Goal: Use online tool/utility: Utilize a website feature to perform a specific function

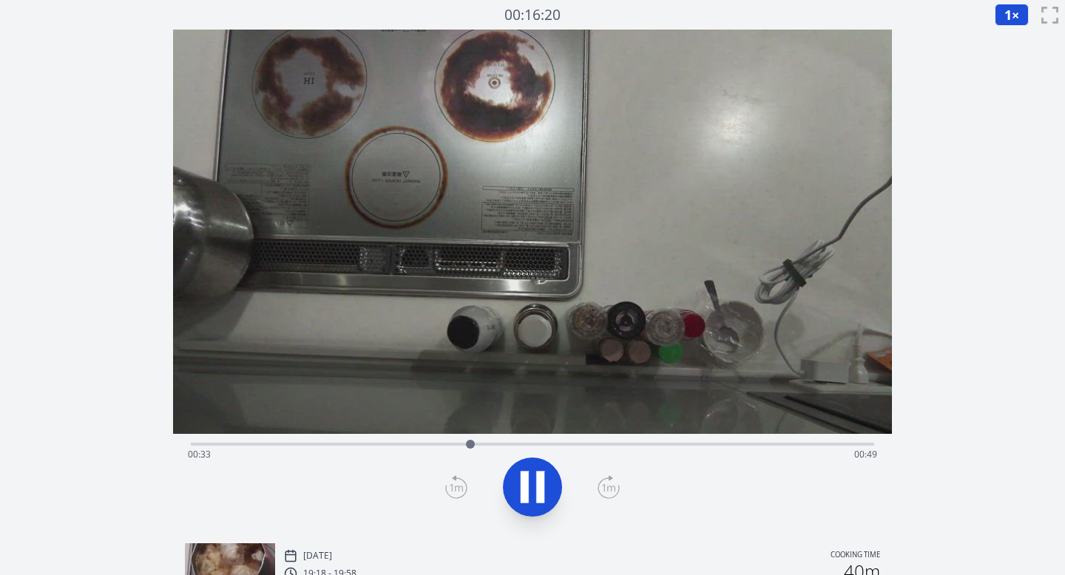
click at [531, 492] on icon at bounding box center [532, 487] width 41 height 41
click at [530, 490] on icon at bounding box center [532, 487] width 41 height 41
drag, startPoint x: 507, startPoint y: 445, endPoint x: 473, endPoint y: 441, distance: 34.2
click at [473, 441] on div at bounding box center [473, 444] width 9 height 9
drag, startPoint x: 473, startPoint y: 441, endPoint x: 668, endPoint y: 433, distance: 194.7
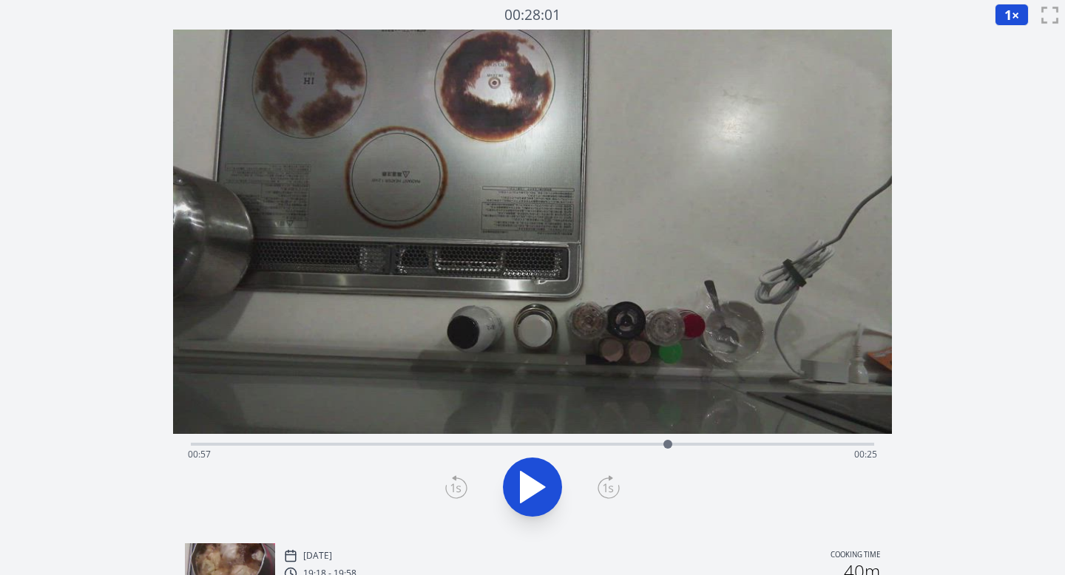
click at [668, 433] on div "Time elapsed: 00:57 Time remaining: 00:25" at bounding box center [533, 281] width 720 height 502
drag, startPoint x: 666, startPoint y: 444, endPoint x: 194, endPoint y: 441, distance: 472.6
click at [194, 441] on div at bounding box center [193, 444] width 9 height 9
drag, startPoint x: 194, startPoint y: 441, endPoint x: 265, endPoint y: 450, distance: 72.3
click at [266, 451] on div at bounding box center [266, 444] width 22 height 22
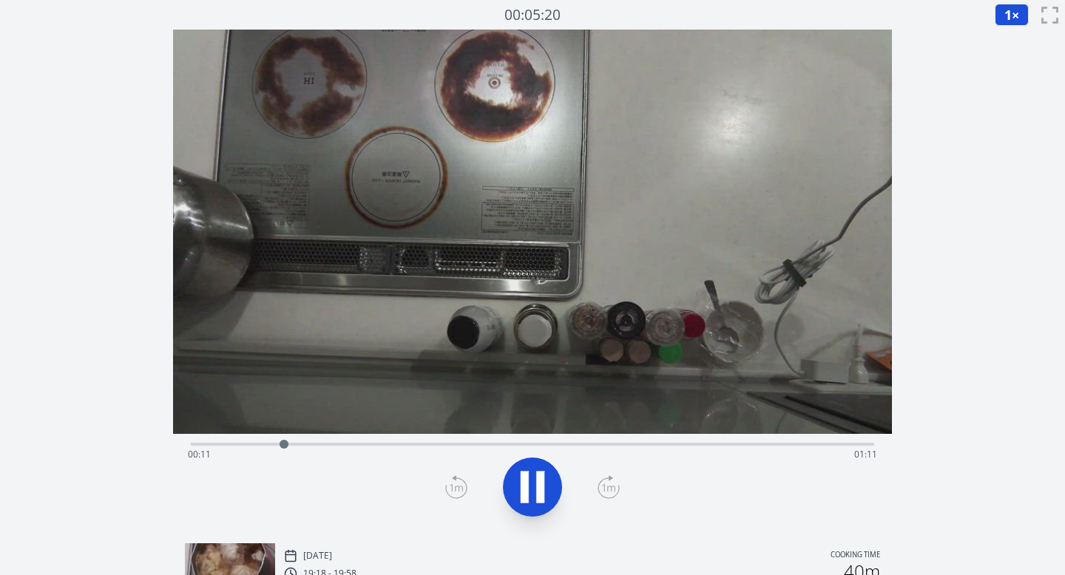
click at [530, 476] on icon at bounding box center [532, 487] width 41 height 41
drag, startPoint x: 285, startPoint y: 444, endPoint x: 298, endPoint y: 428, distance: 20.5
click at [299, 428] on div "Time elapsed: 00:12 Time remaining: 01:10" at bounding box center [533, 281] width 720 height 502
drag, startPoint x: 300, startPoint y: 443, endPoint x: 397, endPoint y: 452, distance: 98.0
click at [397, 452] on div at bounding box center [396, 444] width 22 height 22
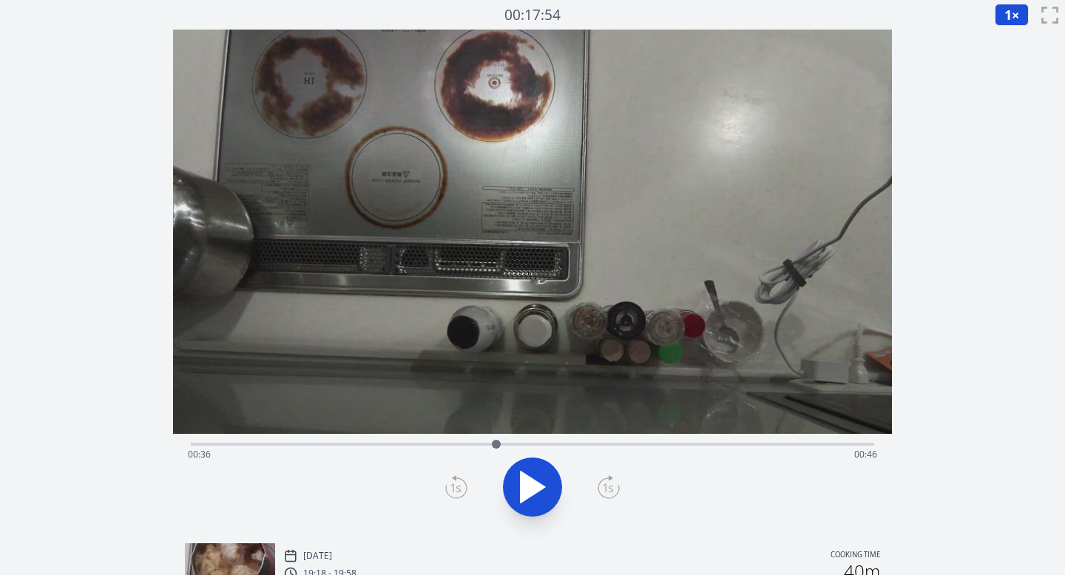
drag, startPoint x: 397, startPoint y: 444, endPoint x: 498, endPoint y: 449, distance: 100.7
click at [498, 449] on div at bounding box center [496, 444] width 22 height 22
drag, startPoint x: 498, startPoint y: 449, endPoint x: 603, endPoint y: 444, distance: 105.8
click at [603, 444] on div at bounding box center [603, 444] width 22 height 22
drag, startPoint x: 603, startPoint y: 444, endPoint x: 683, endPoint y: 441, distance: 80.0
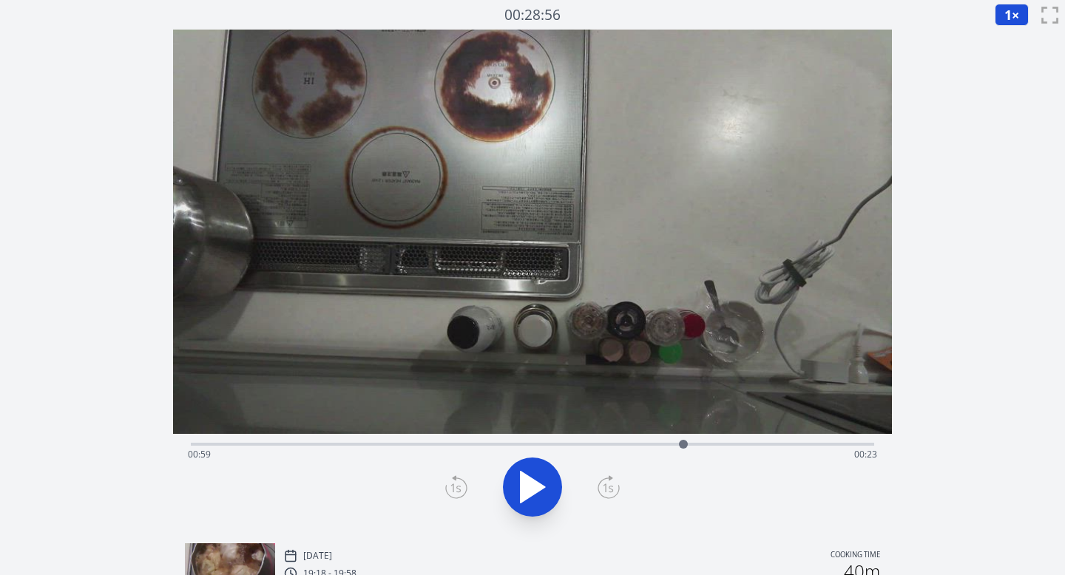
click at [683, 441] on div at bounding box center [683, 444] width 9 height 9
drag, startPoint x: 682, startPoint y: 444, endPoint x: 696, endPoint y: 438, distance: 15.5
click at [696, 438] on div at bounding box center [696, 444] width 22 height 22
click at [541, 487] on icon at bounding box center [540, 488] width 8 height 32
drag, startPoint x: 736, startPoint y: 443, endPoint x: 771, endPoint y: 447, distance: 35.8
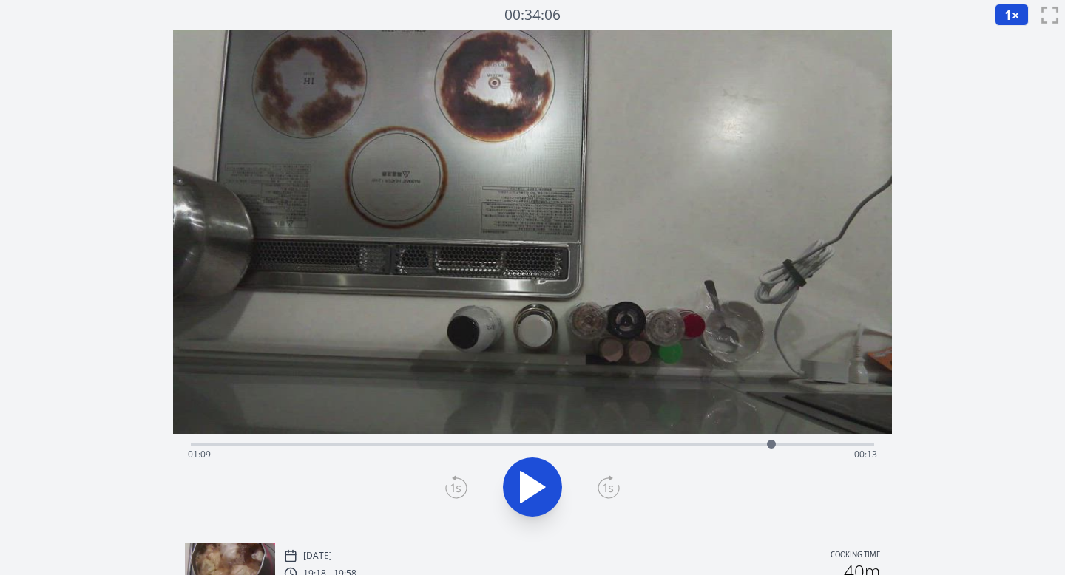
click at [771, 447] on div at bounding box center [771, 444] width 9 height 9
drag, startPoint x: 771, startPoint y: 447, endPoint x: 750, endPoint y: 441, distance: 22.2
click at [750, 441] on div at bounding box center [749, 444] width 9 height 9
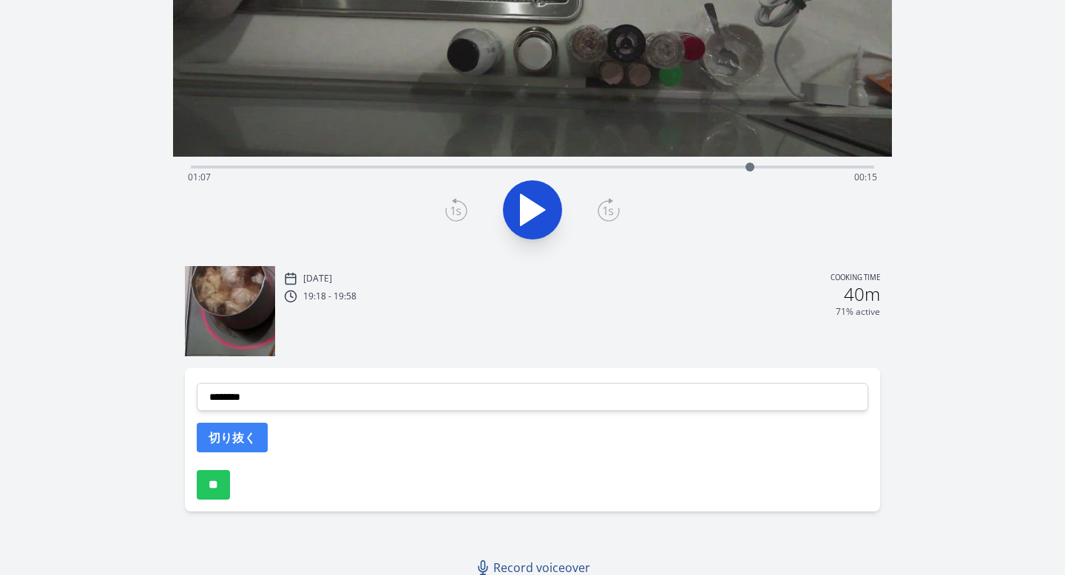
scroll to position [282, 0]
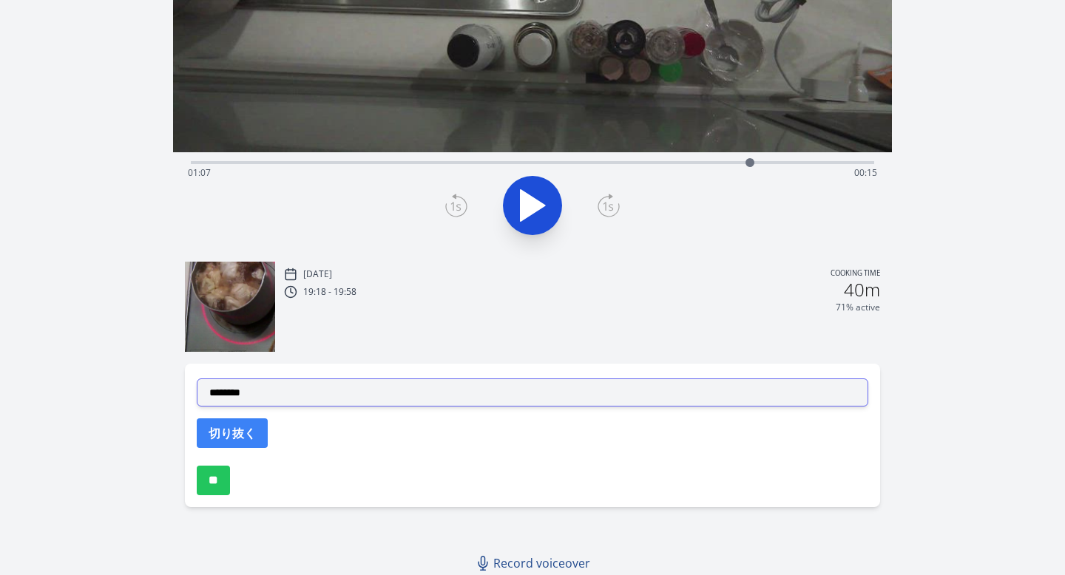
click at [375, 385] on select "**********" at bounding box center [533, 393] width 672 height 28
select select "**********"
click at [197, 379] on select "**********" at bounding box center [533, 393] width 672 height 28
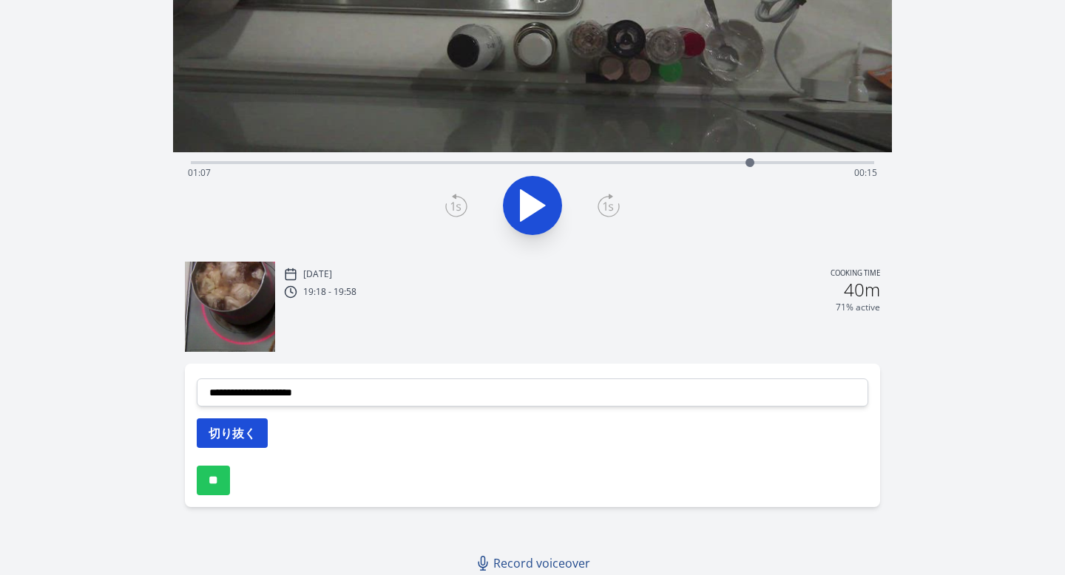
click at [237, 436] on button "切り抜く" at bounding box center [232, 434] width 71 height 30
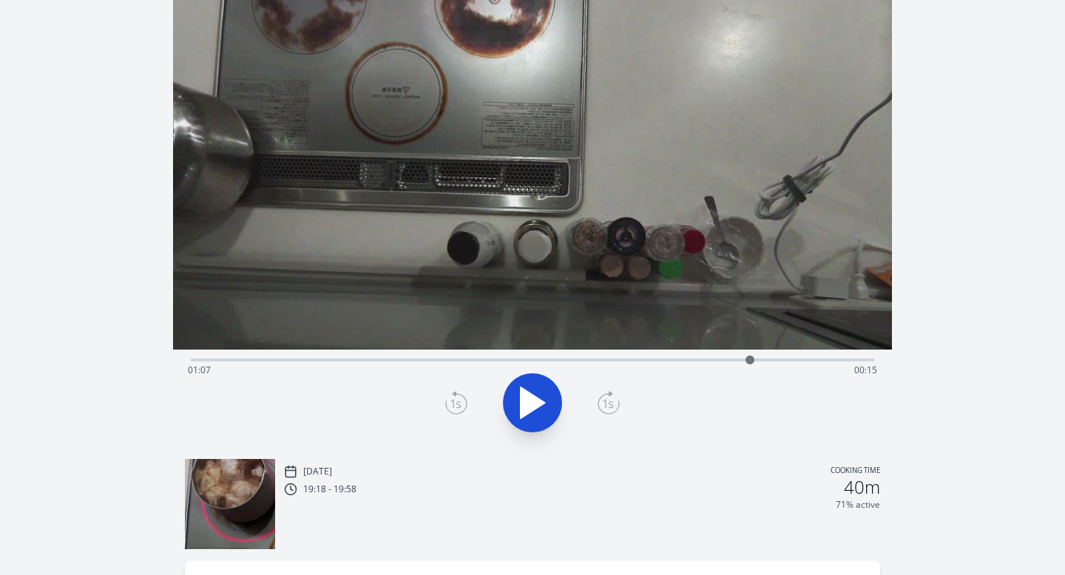
scroll to position [17, 0]
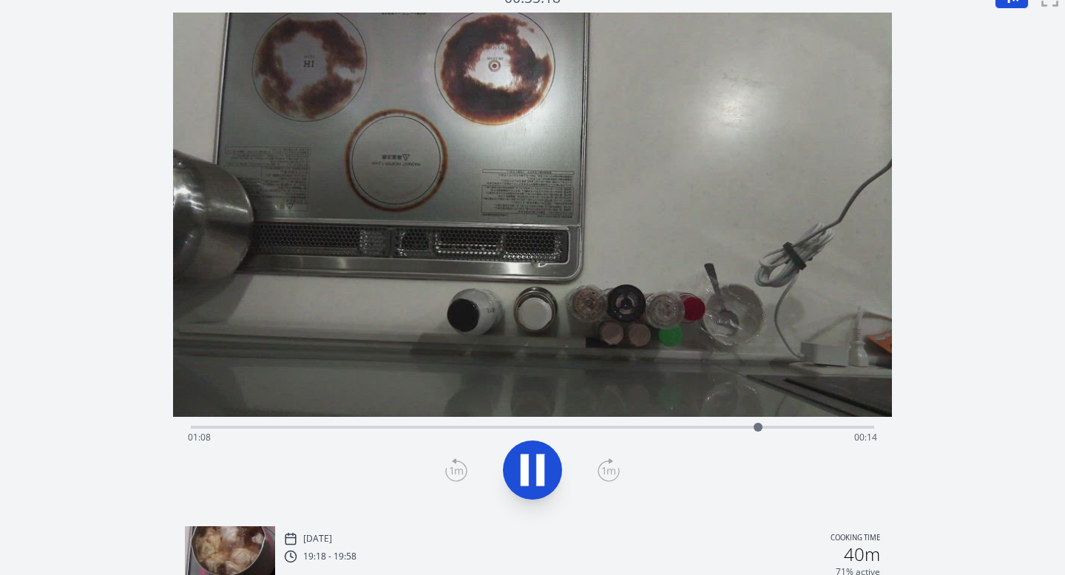
click at [381, 463] on div at bounding box center [533, 470] width 702 height 71
click at [665, 490] on div at bounding box center [533, 470] width 702 height 71
click at [546, 459] on icon at bounding box center [532, 470] width 41 height 41
drag, startPoint x: 771, startPoint y: 429, endPoint x: 401, endPoint y: 448, distance: 370.3
click at [401, 429] on div "Time elapsed: 00:25 Time remaining: 00:57" at bounding box center [533, 427] width 684 height 3
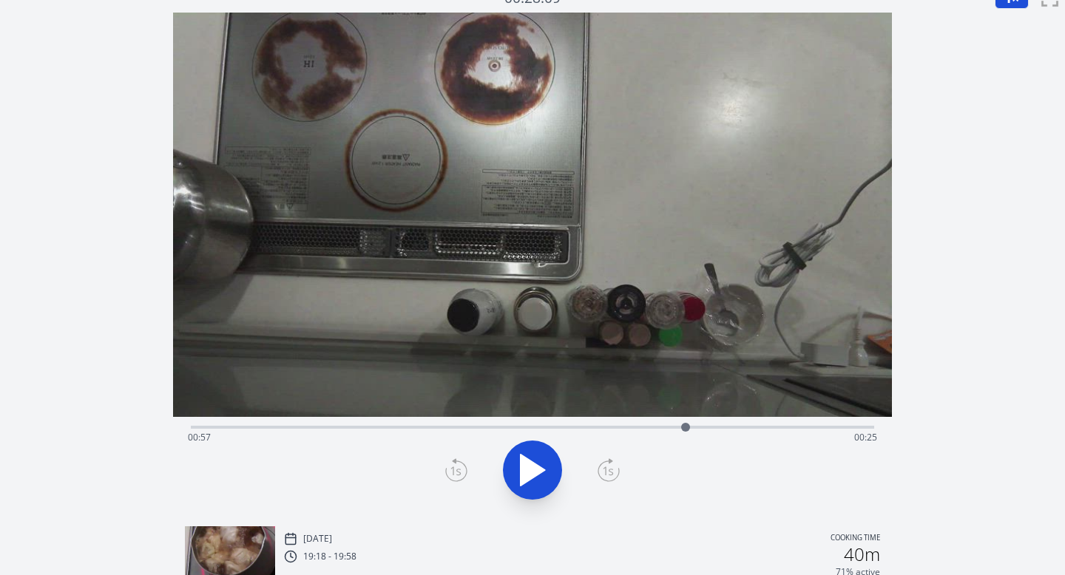
drag, startPoint x: 399, startPoint y: 426, endPoint x: 688, endPoint y: 436, distance: 289.3
click at [688, 436] on div at bounding box center [685, 427] width 22 height 22
drag, startPoint x: 689, startPoint y: 427, endPoint x: 757, endPoint y: 428, distance: 68.1
click at [757, 428] on div at bounding box center [755, 427] width 9 height 9
drag, startPoint x: 757, startPoint y: 428, endPoint x: 823, endPoint y: 424, distance: 66.7
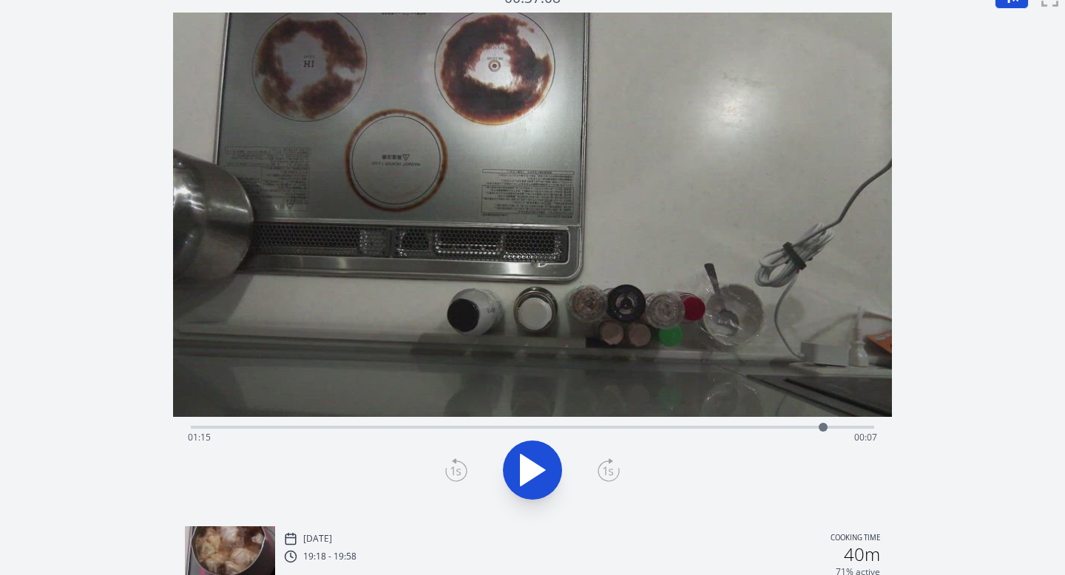
click at [823, 424] on div at bounding box center [823, 427] width 9 height 9
drag, startPoint x: 823, startPoint y: 424, endPoint x: 838, endPoint y: 425, distance: 14.8
click at [838, 425] on div at bounding box center [837, 427] width 9 height 9
click at [524, 487] on icon at bounding box center [532, 470] width 41 height 41
drag, startPoint x: 848, startPoint y: 429, endPoint x: 438, endPoint y: 440, distance: 409.8
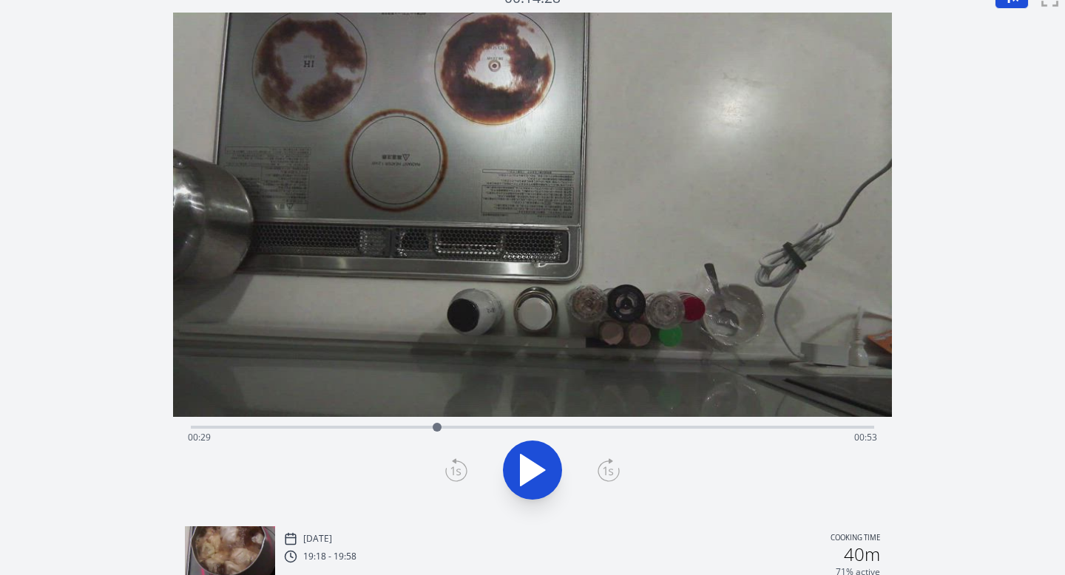
click at [438, 429] on div "Time elapsed: 00:29 Time remaining: 00:53" at bounding box center [533, 427] width 684 height 3
drag, startPoint x: 436, startPoint y: 424, endPoint x: 399, endPoint y: 427, distance: 37.1
click at [399, 427] on div at bounding box center [399, 427] width 9 height 9
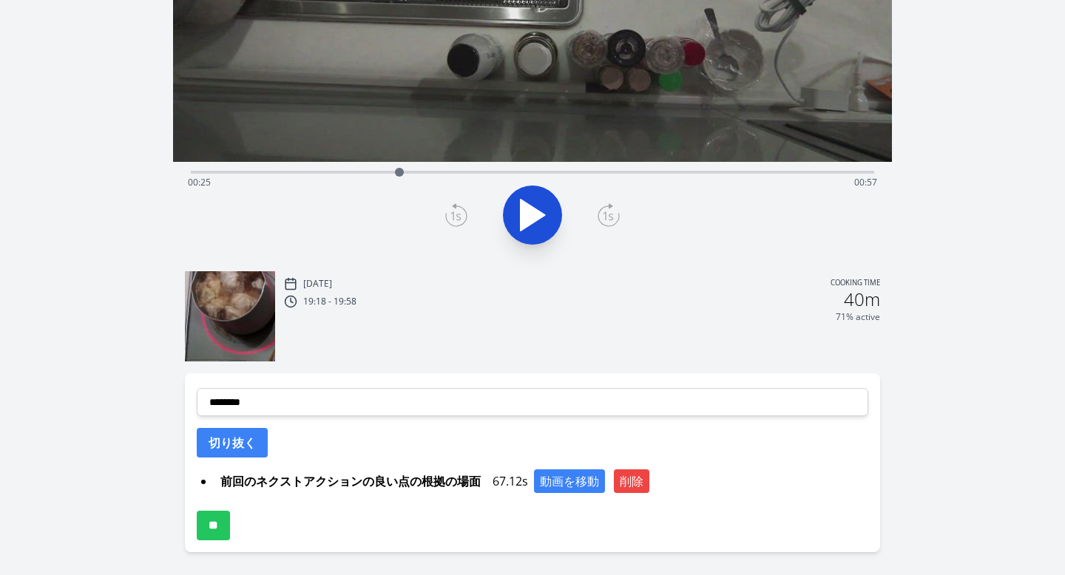
scroll to position [320, 0]
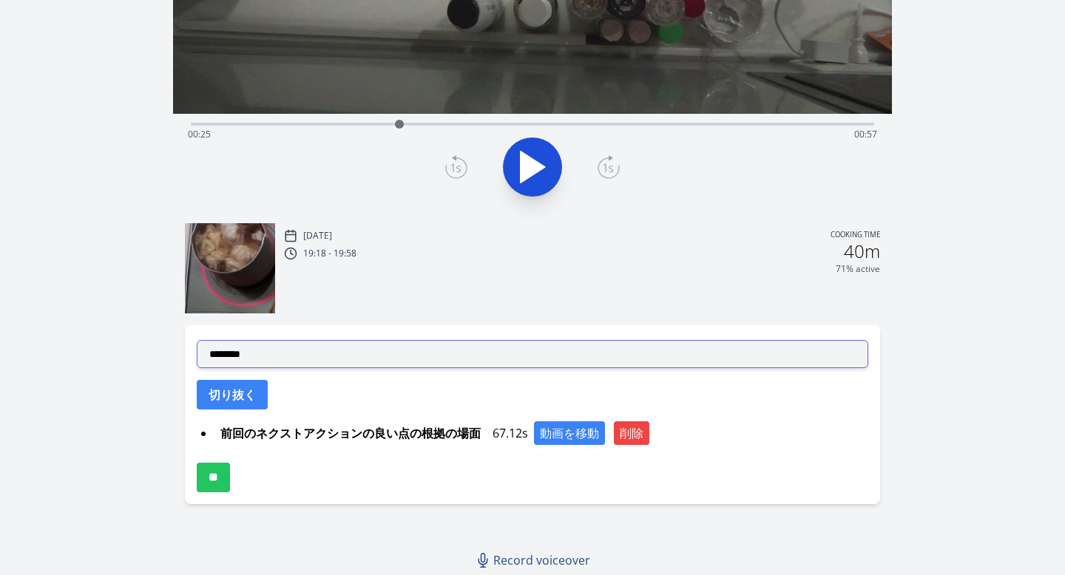
click at [388, 362] on select "**********" at bounding box center [533, 354] width 672 height 28
select select "**********"
click at [197, 340] on select "**********" at bounding box center [533, 354] width 672 height 28
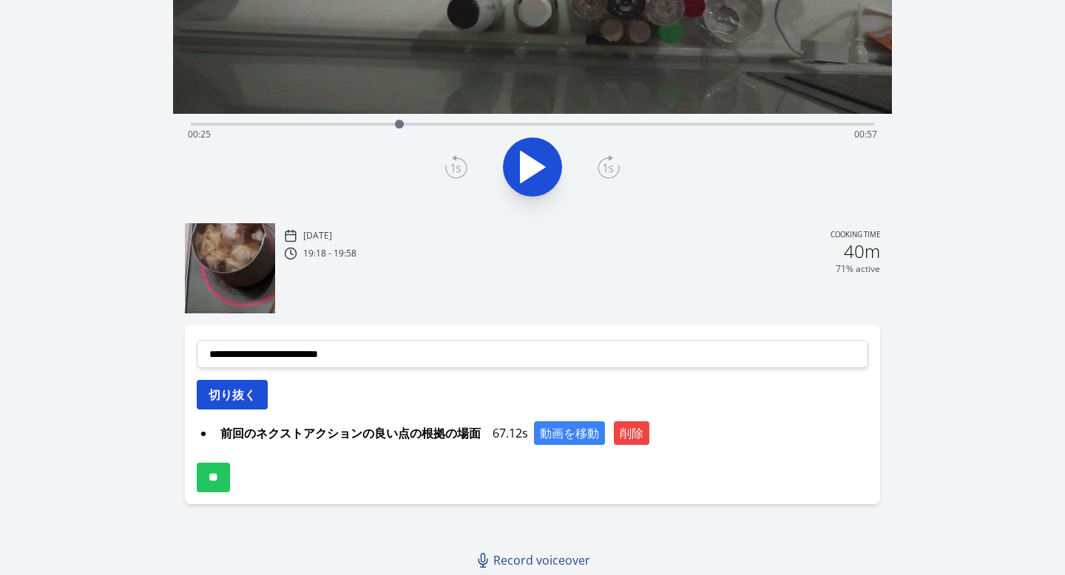
click at [258, 397] on button "切り抜く" at bounding box center [232, 395] width 71 height 30
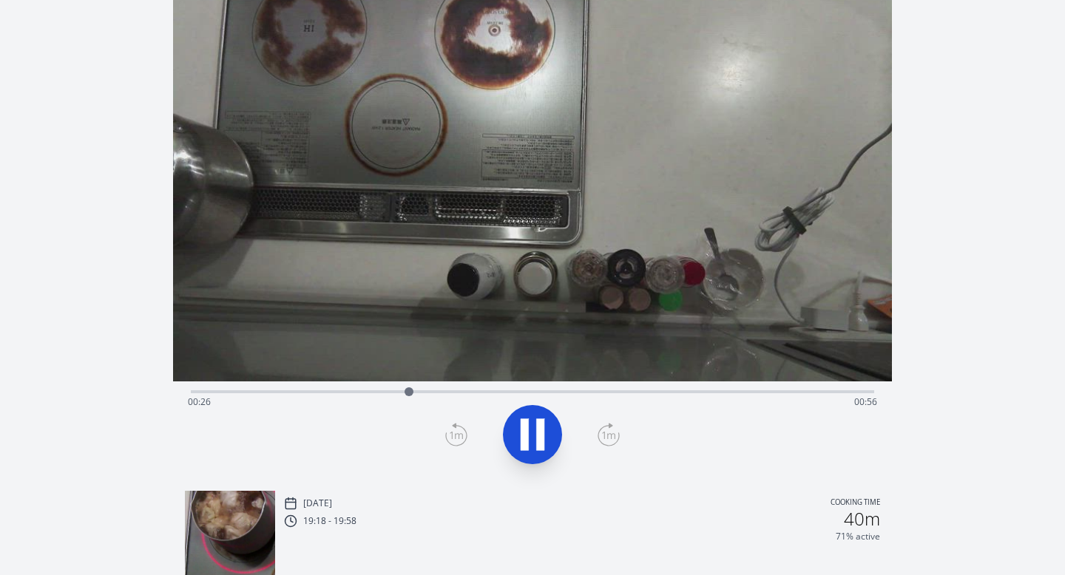
scroll to position [0, 0]
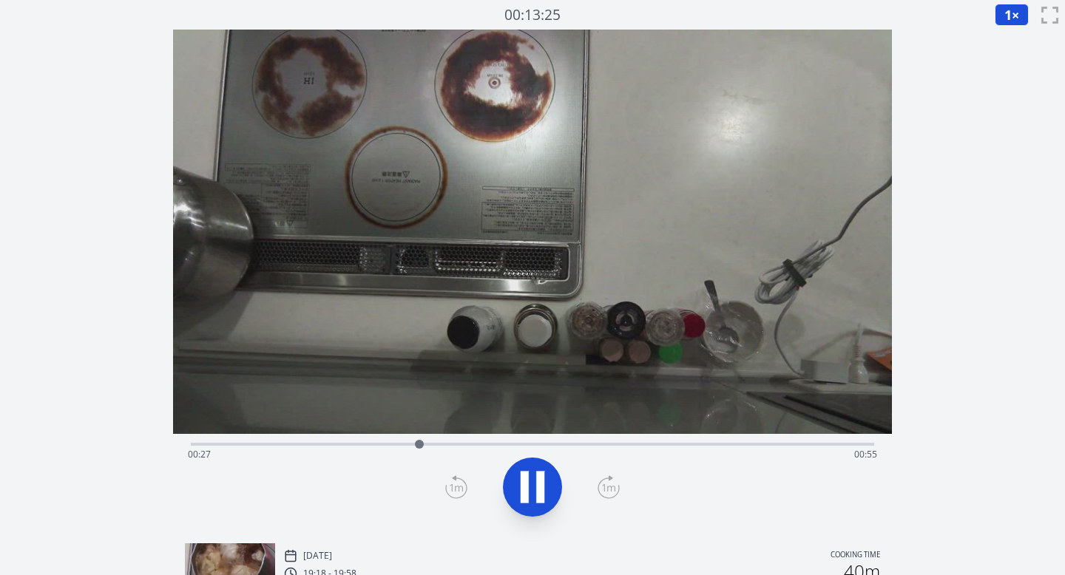
click at [519, 479] on icon at bounding box center [532, 487] width 41 height 41
drag, startPoint x: 419, startPoint y: 441, endPoint x: 226, endPoint y: 439, distance: 193.8
click at [226, 439] on div at bounding box center [225, 444] width 22 height 22
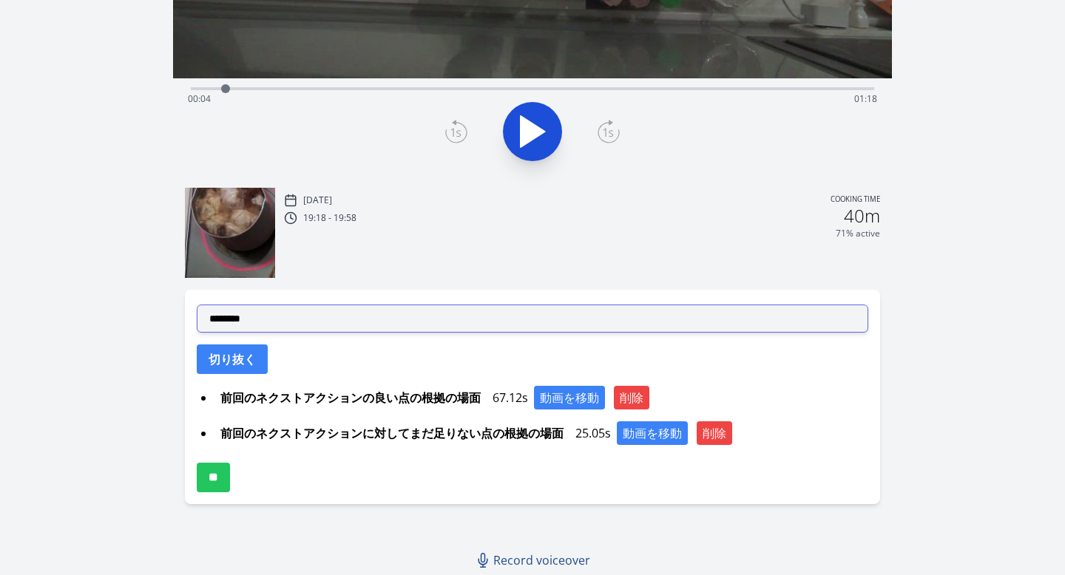
click at [371, 328] on select "**********" at bounding box center [533, 319] width 672 height 28
select select "**********"
click at [197, 305] on select "**********" at bounding box center [533, 319] width 672 height 28
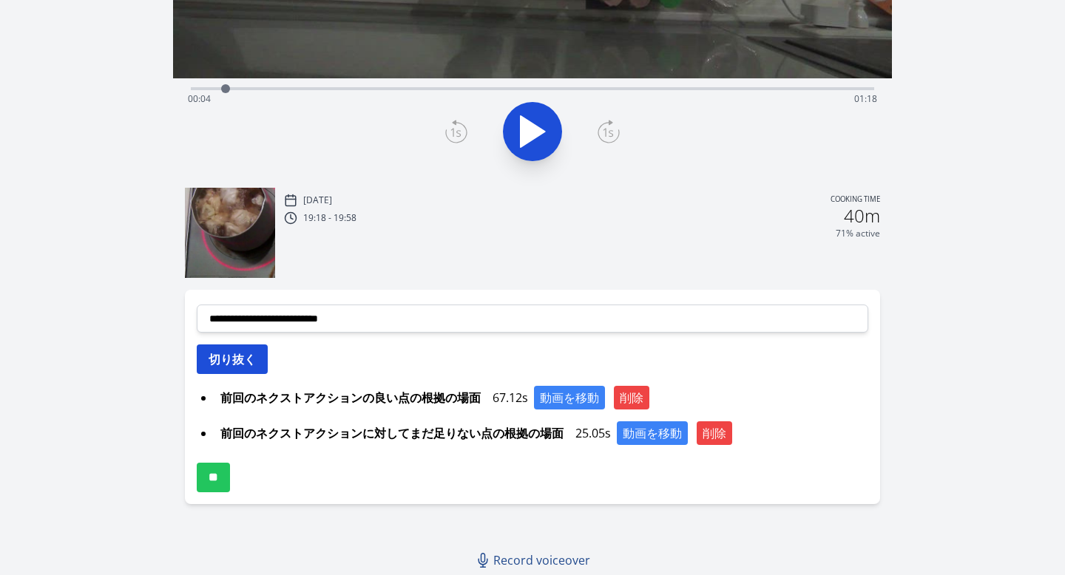
click at [251, 359] on button "切り抜く" at bounding box center [232, 360] width 71 height 30
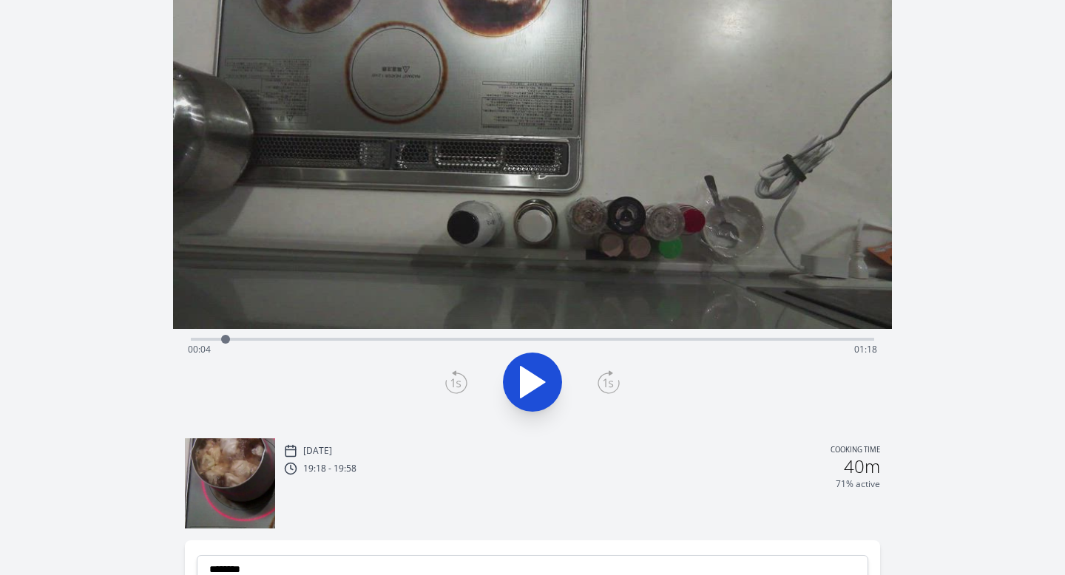
scroll to position [0, 0]
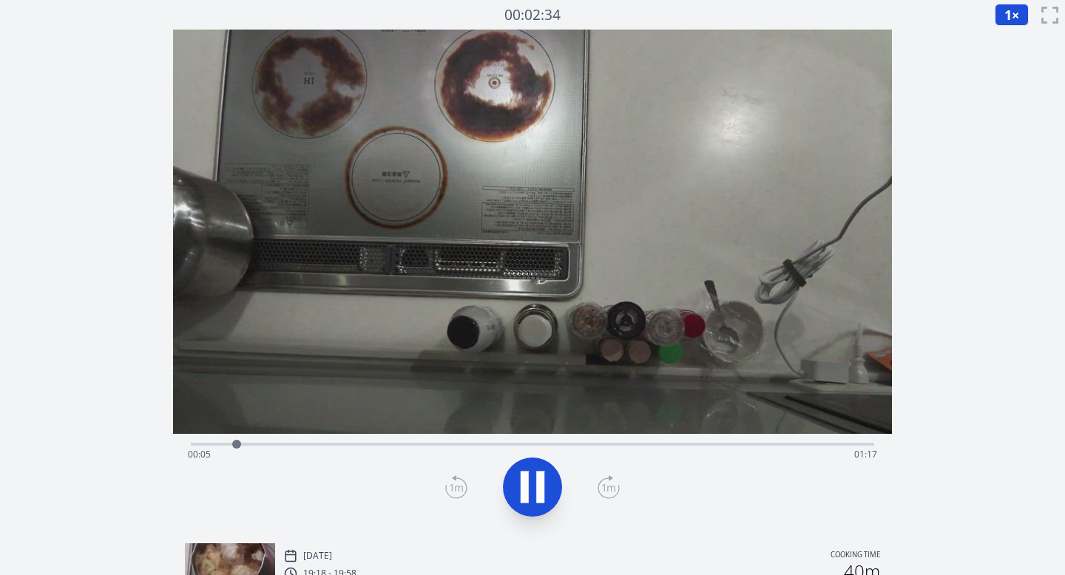
click at [515, 475] on icon at bounding box center [532, 487] width 41 height 41
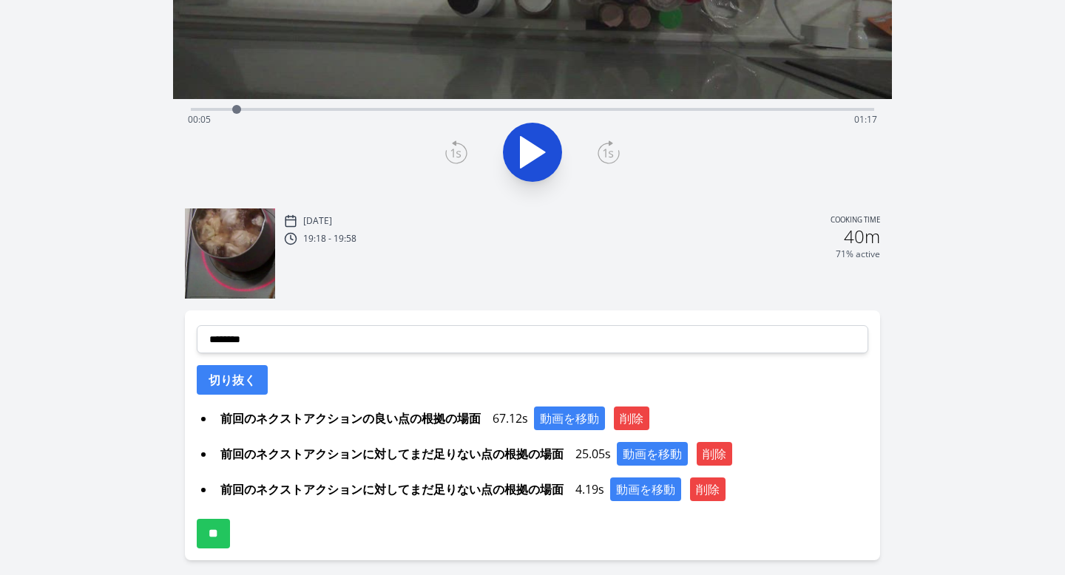
scroll to position [362, 0]
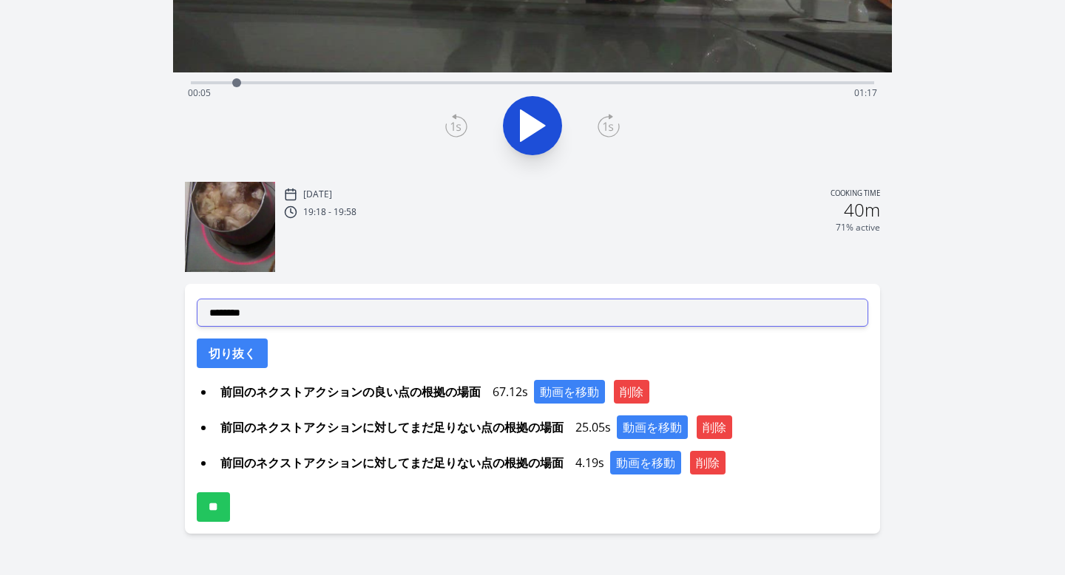
click at [363, 320] on select "**********" at bounding box center [533, 313] width 672 height 28
select select "**********"
click at [197, 299] on select "**********" at bounding box center [533, 313] width 672 height 28
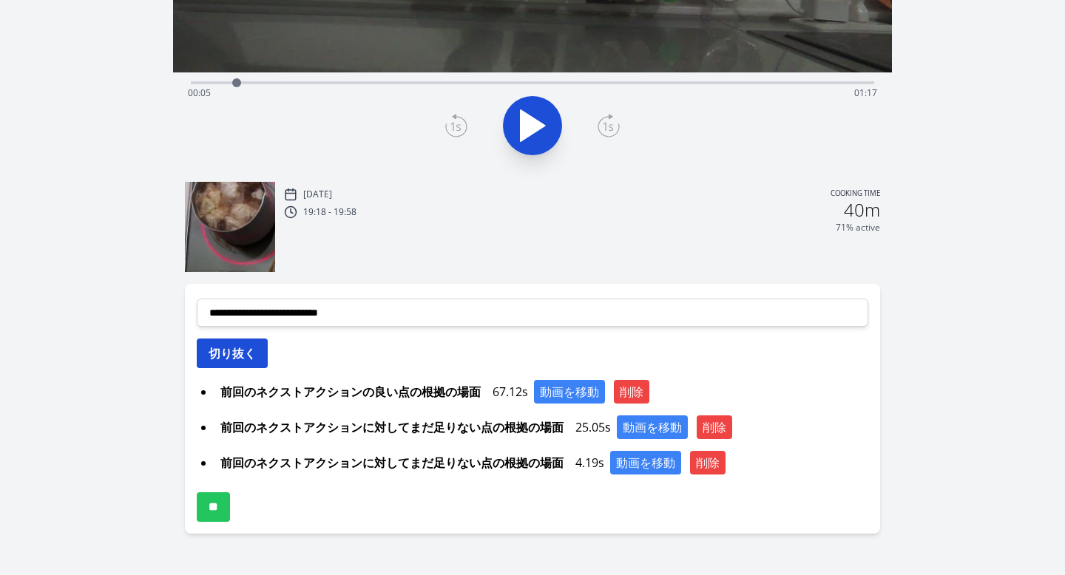
click at [246, 362] on button "切り抜く" at bounding box center [232, 354] width 71 height 30
select select
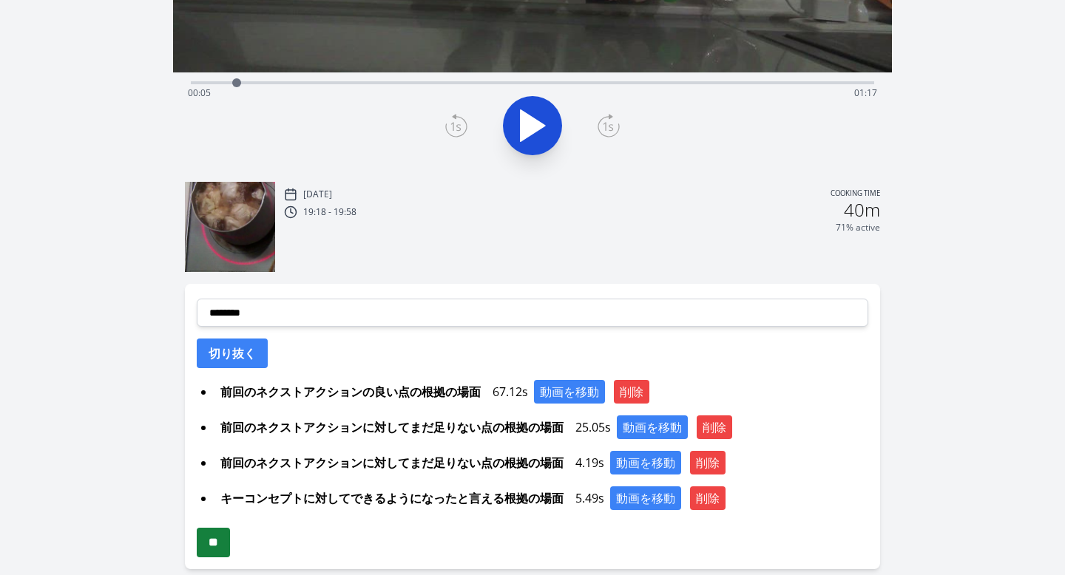
click at [227, 543] on input "**" at bounding box center [213, 543] width 33 height 30
